Goal: Information Seeking & Learning: Find specific fact

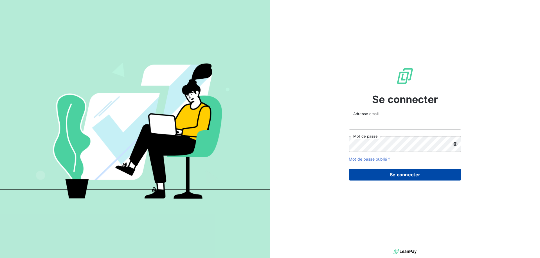
type input "[EMAIL_ADDRESS][DOMAIN_NAME]"
click at [388, 175] on button "Se connecter" at bounding box center [405, 175] width 112 height 12
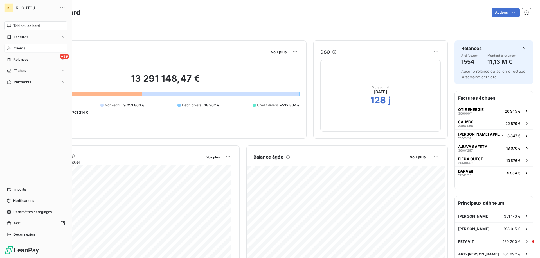
click at [24, 48] on span "Clients" at bounding box center [19, 48] width 11 height 5
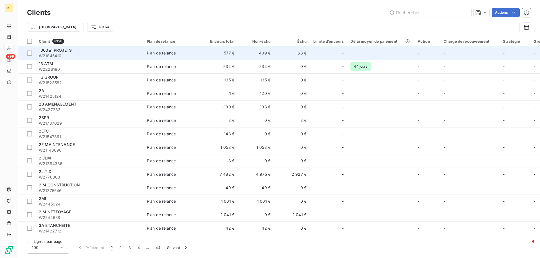
click at [55, 55] on span "W21845410" at bounding box center [89, 56] width 101 height 6
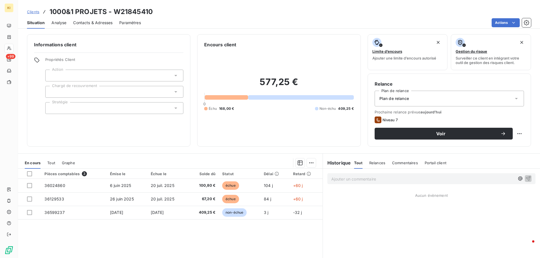
click at [94, 23] on span "Contacts & Adresses" at bounding box center [92, 23] width 39 height 6
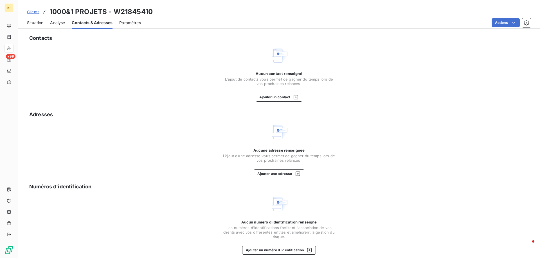
click at [57, 21] on span "Analyse" at bounding box center [57, 23] width 15 height 6
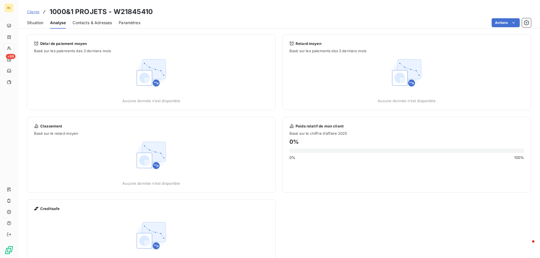
click at [33, 24] on span "Situation" at bounding box center [35, 23] width 16 height 6
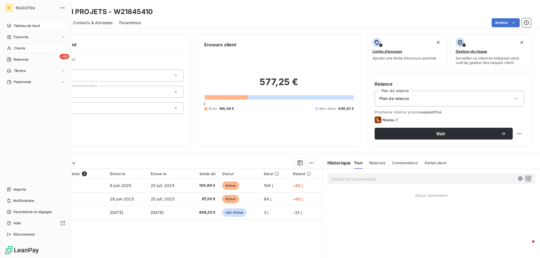
click at [7, 26] on icon at bounding box center [9, 26] width 4 height 4
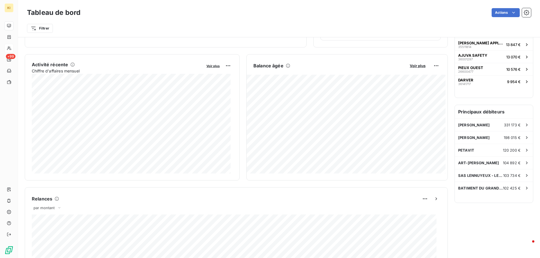
scroll to position [65, 0]
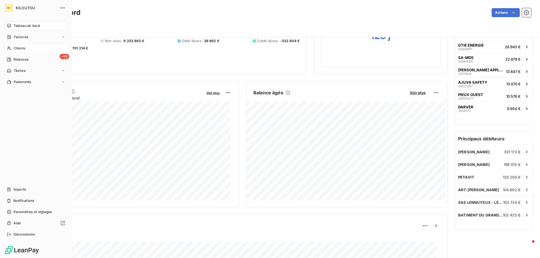
click at [24, 48] on span "Clients" at bounding box center [19, 48] width 11 height 5
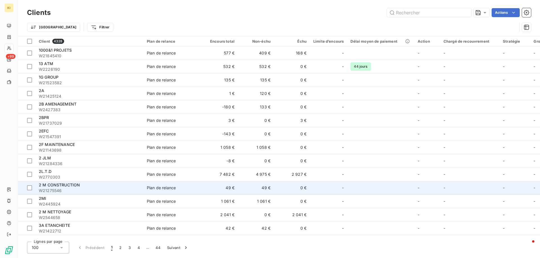
click at [55, 184] on span "2 M CONSTRUCTION" at bounding box center [59, 185] width 41 height 5
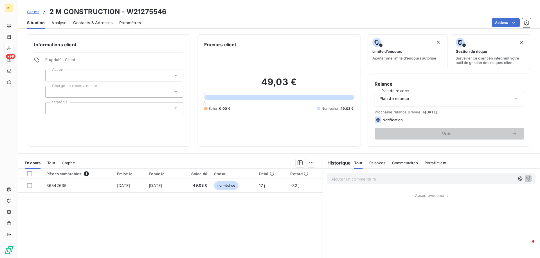
click at [143, 8] on h3 "2 M CONSTRUCTION - W21275546" at bounding box center [107, 12] width 117 height 10
copy h3 "W21275546"
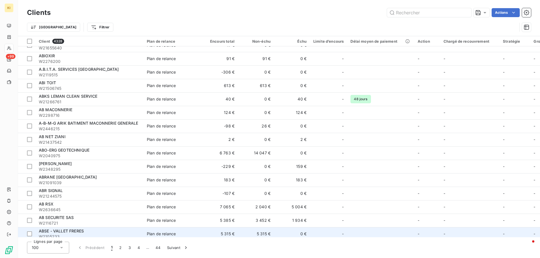
scroll to position [703, 0]
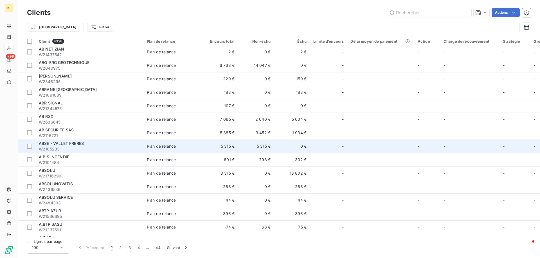
click at [64, 146] on span "ABSE - VALLET FRERES" at bounding box center [61, 143] width 45 height 5
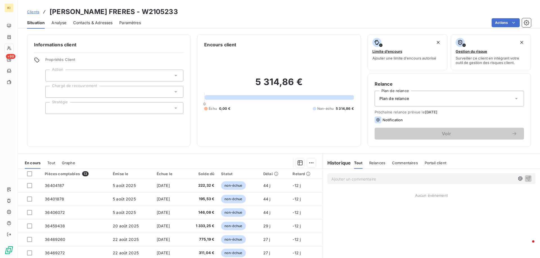
click at [151, 7] on h3 "[PERSON_NAME] FRERES - W2105233" at bounding box center [113, 12] width 128 height 10
copy h3 "W2105233"
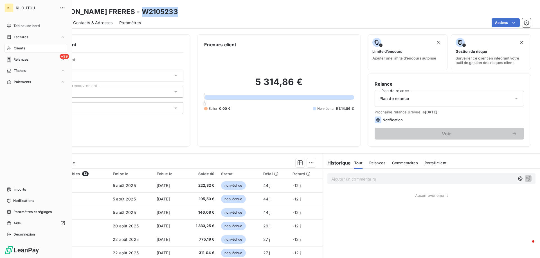
click at [24, 49] on span "Clients" at bounding box center [19, 48] width 11 height 5
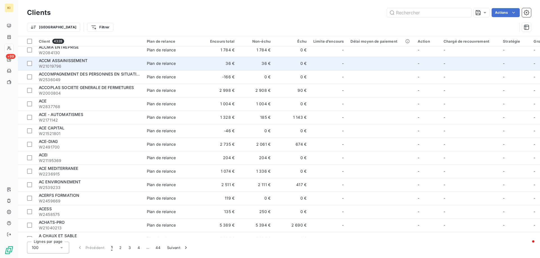
scroll to position [1068, 0]
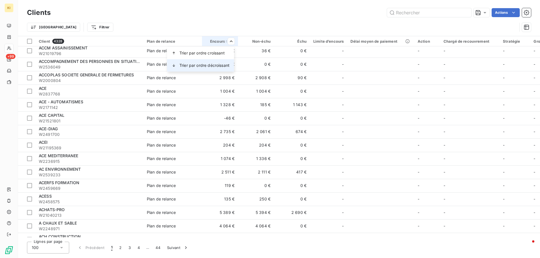
click at [222, 63] on span "Trier par ordre décroissant" at bounding box center [204, 66] width 50 height 6
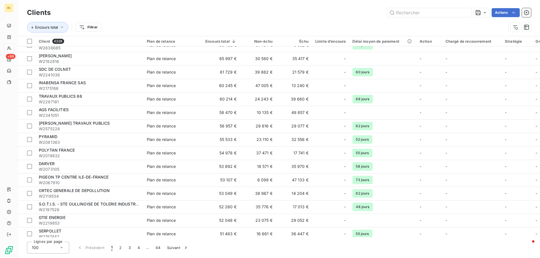
scroll to position [0, 0]
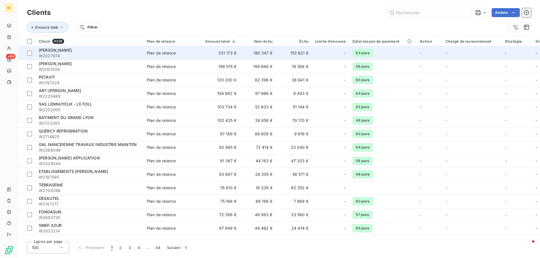
click at [46, 54] on span "W2027974" at bounding box center [89, 56] width 101 height 6
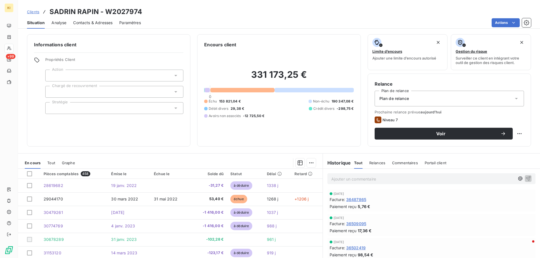
click at [119, 12] on h3 "SADRIN RAPIN - W2027974" at bounding box center [95, 12] width 92 height 10
copy h3 "W2027974"
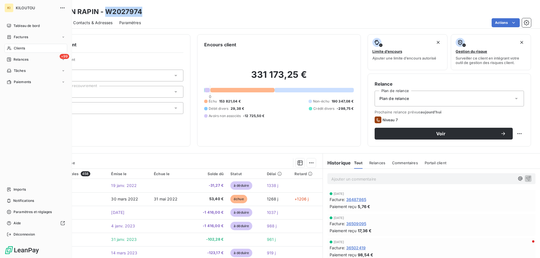
click at [20, 7] on span "KILOUTOU" at bounding box center [36, 8] width 40 height 4
